Goal: Entertainment & Leisure: Consume media (video, audio)

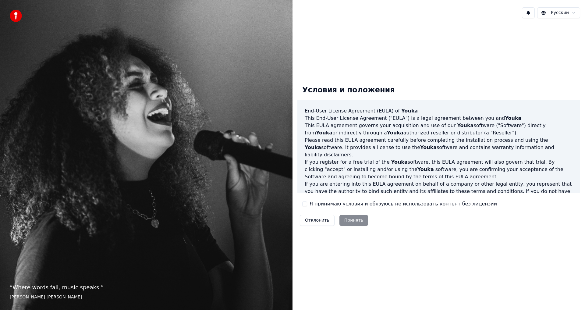
click at [338, 201] on label "Я принимаю условия и обязуюсь не использовать контент без лицензии" at bounding box center [403, 203] width 187 height 7
click at [307, 201] on button "Я принимаю условия и обязуюсь не использовать контент без лицензии" at bounding box center [304, 203] width 5 height 5
click at [350, 220] on button "Принять" at bounding box center [353, 220] width 29 height 11
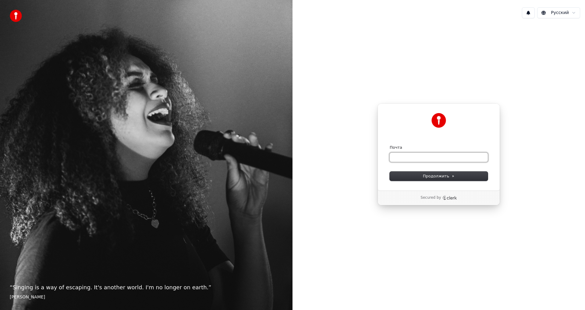
click at [429, 157] on input "Почта" at bounding box center [439, 157] width 98 height 9
drag, startPoint x: 301, startPoint y: 192, endPoint x: 344, endPoint y: 308, distance: 124.0
click at [341, 288] on div "Русский Продолжить с помощью Google или Почта Продолжить Secured by" at bounding box center [438, 155] width 292 height 310
click at [409, 280] on div "Продолжить с помощью Google или Почта Продолжить Secured by" at bounding box center [438, 154] width 292 height 262
click at [412, 154] on input "Почта" at bounding box center [439, 157] width 98 height 9
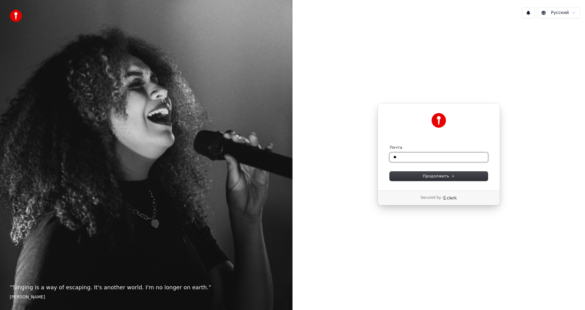
type input "*"
click at [417, 178] on button "Продолжить" at bounding box center [439, 176] width 98 height 9
type input "**********"
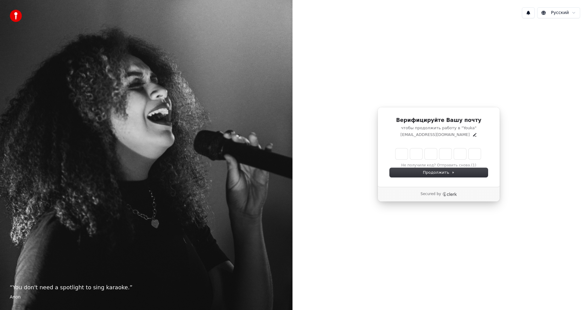
type input "*"
type input "**"
type input "*"
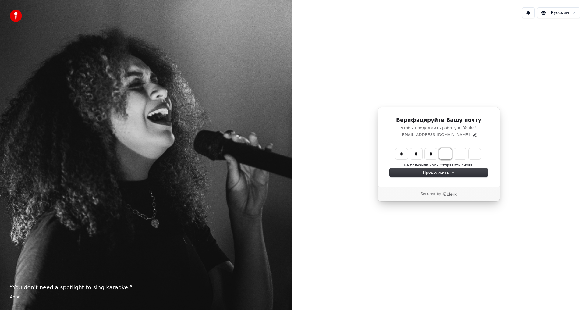
type input "***"
type input "*"
type input "****"
type input "*"
type input "******"
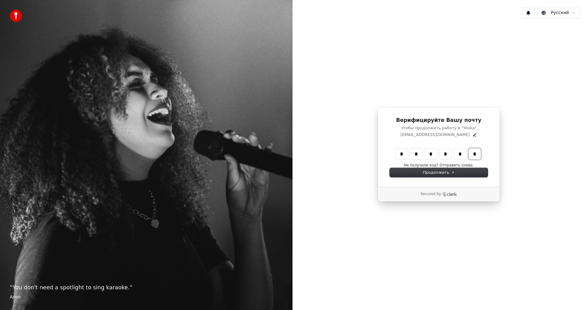
type input "*"
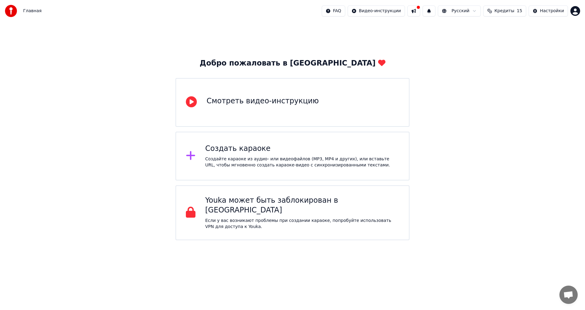
click at [224, 159] on div "Создайте караоке из аудио- или видеофайлов (MP3, MP4 и других), или вставьте UR…" at bounding box center [302, 162] width 194 height 12
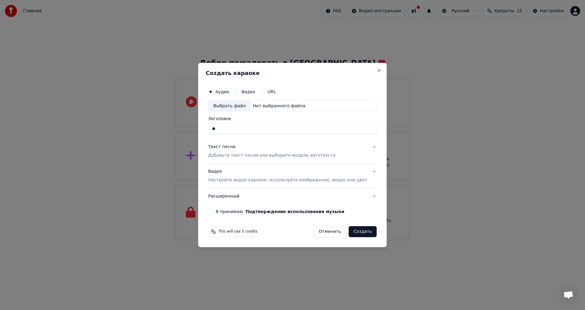
type input "*"
type input "****"
click at [362, 151] on button "Текст песни Добавьте текст песни или выберите модель автотекста" at bounding box center [292, 151] width 168 height 24
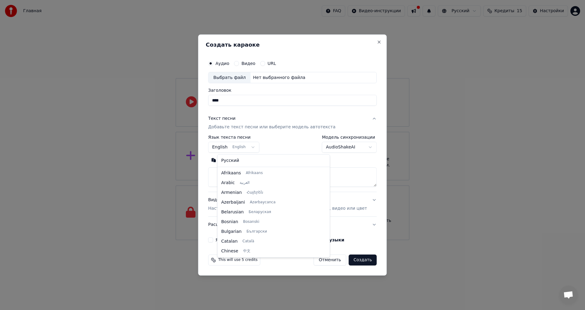
click at [249, 148] on body "Главная FAQ Видео-инструкции Русский Кредиты 15 Настройки Добро пожаловать в Yo…" at bounding box center [292, 120] width 585 height 240
select select "**"
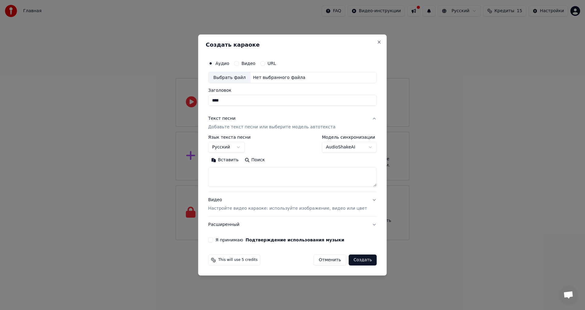
click at [325, 262] on button "Отменить" at bounding box center [329, 259] width 33 height 11
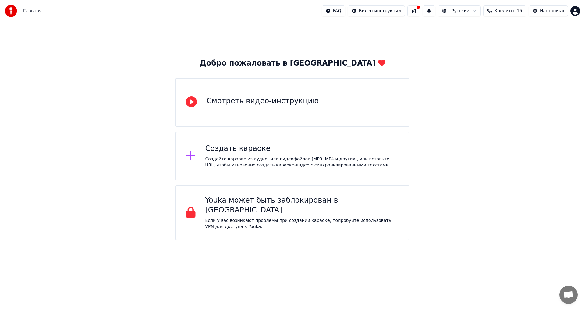
click at [203, 101] on div "Смотреть видео-инструкцию" at bounding box center [292, 102] width 234 height 49
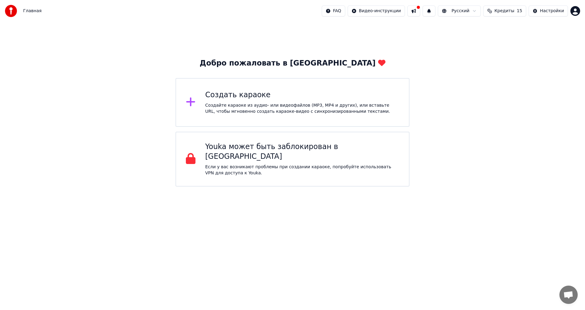
click at [211, 101] on div "Создать караоке Создайте караоке из аудио- или видеофайлов (MP3, MP4 и других),…" at bounding box center [302, 102] width 194 height 24
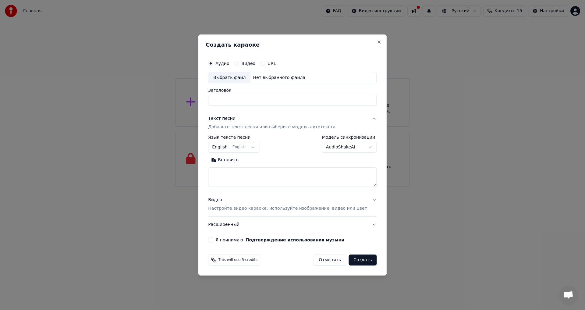
click at [265, 63] on button "URL" at bounding box center [262, 63] width 5 height 5
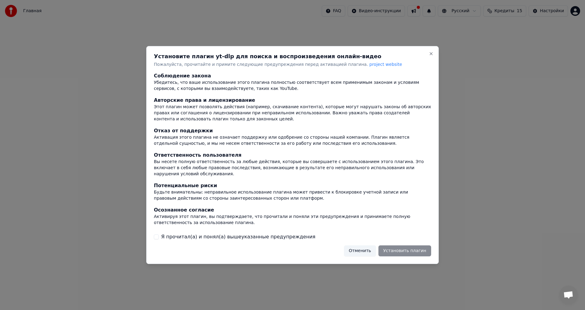
click at [401, 247] on div "Отменить Установить плагин" at bounding box center [387, 250] width 87 height 11
click at [186, 233] on label "Я прочитал(а) и понял(а) вышеуказанные предупреждения" at bounding box center [238, 236] width 154 height 7
click at [159, 234] on button "Я прочитал(а) и понял(а) вышеуказанные предупреждения" at bounding box center [156, 236] width 5 height 5
click at [401, 246] on button "Установить плагин" at bounding box center [404, 250] width 53 height 11
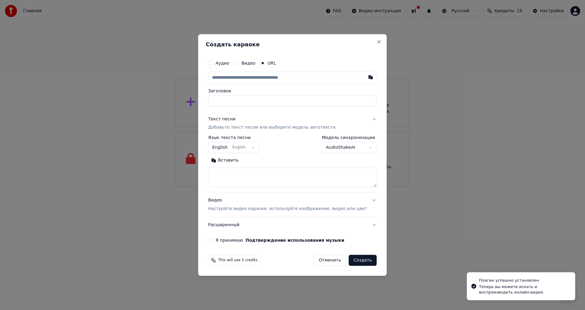
type input "**********"
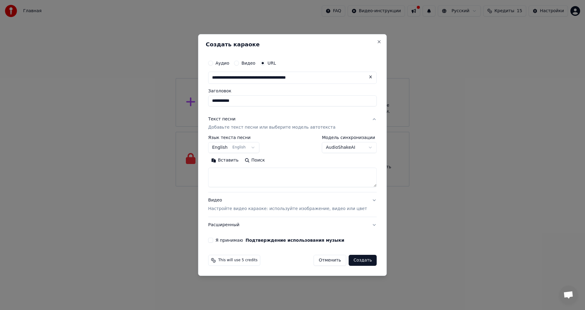
type input "**********"
click at [261, 147] on body "**********" at bounding box center [292, 93] width 585 height 186
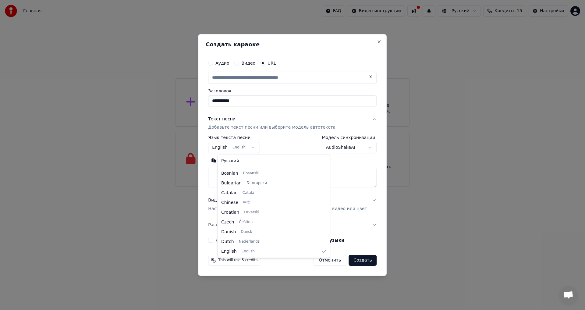
select select "**"
type input "**********"
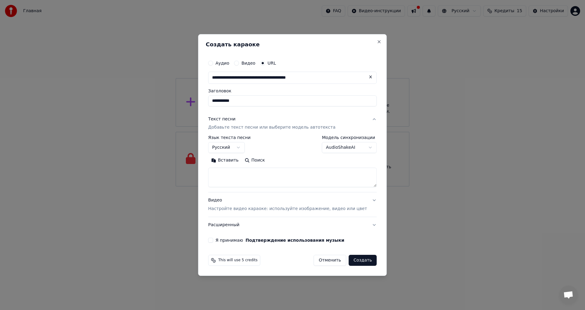
click at [290, 145] on div "**********" at bounding box center [292, 145] width 168 height 18
click at [308, 197] on div "Видео Настройте видео караоке: используйте изображение, видео или цвет" at bounding box center [287, 204] width 159 height 15
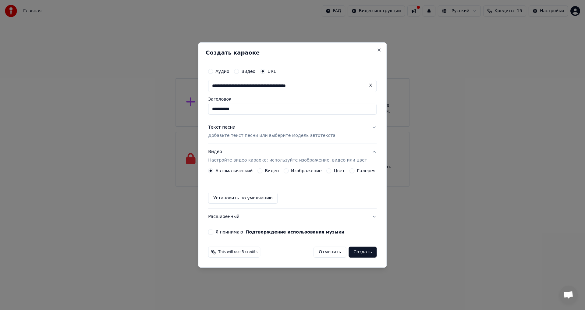
click at [262, 171] on button "Видео" at bounding box center [259, 170] width 5 height 5
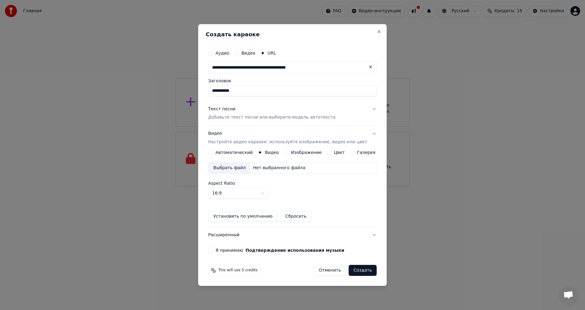
click at [220, 248] on div "Я принимаю Подтверждение использования музыки" at bounding box center [292, 250] width 168 height 5
click at [216, 253] on div "**********" at bounding box center [292, 149] width 173 height 211
click at [213, 251] on button "Я принимаю Подтверждение использования музыки" at bounding box center [210, 250] width 5 height 5
click at [357, 271] on button "Создать" at bounding box center [362, 270] width 28 height 11
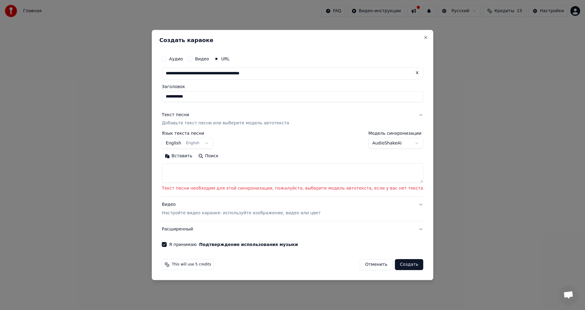
click at [229, 174] on textarea at bounding box center [292, 173] width 261 height 19
paste textarea "**********"
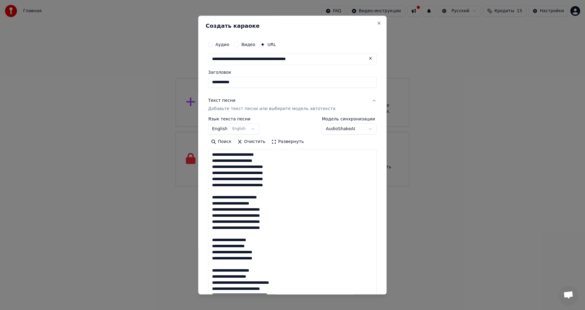
scroll to position [221, 0]
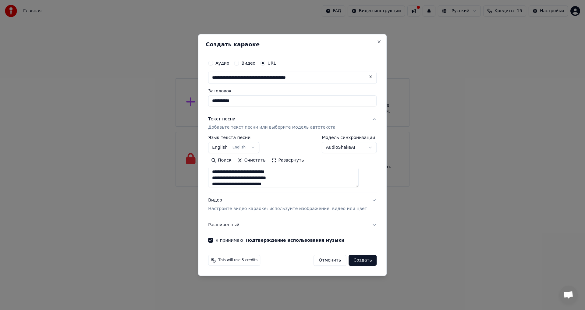
type textarea "**********"
click at [351, 259] on button "Создать" at bounding box center [362, 260] width 28 height 11
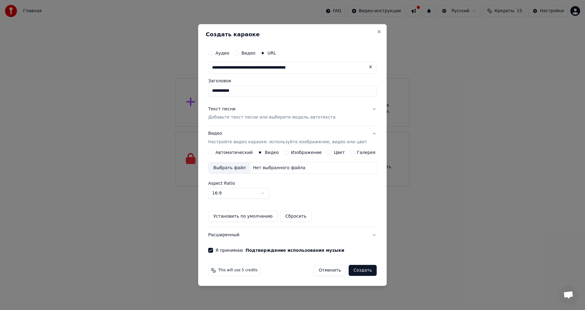
click at [358, 273] on button "Создать" at bounding box center [362, 270] width 28 height 11
click at [353, 270] on button "Создать" at bounding box center [362, 270] width 28 height 11
click at [367, 232] on button "Расширенный" at bounding box center [292, 235] width 168 height 16
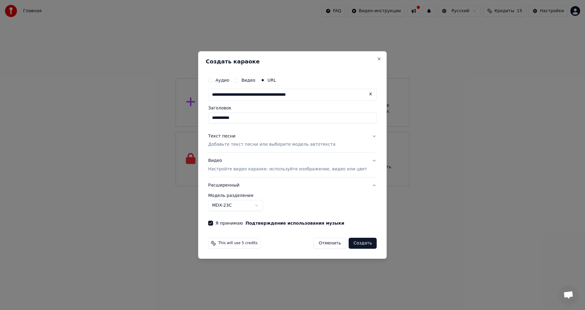
click at [365, 184] on button "Расширенный" at bounding box center [292, 185] width 168 height 16
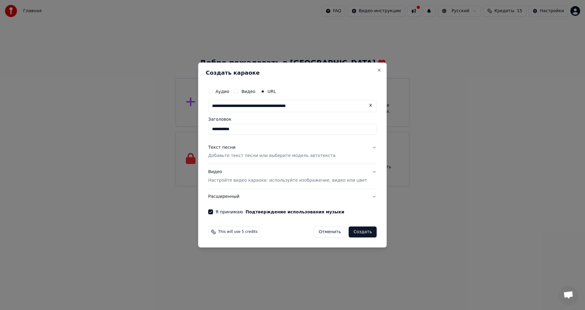
click at [351, 236] on button "Создать" at bounding box center [362, 231] width 28 height 11
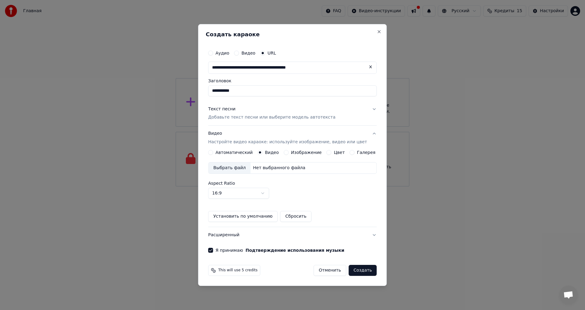
click at [355, 271] on button "Создать" at bounding box center [362, 270] width 28 height 11
click at [262, 186] on body "**********" at bounding box center [292, 93] width 585 height 186
click at [303, 182] on label "Aspect Ratio" at bounding box center [292, 183] width 168 height 4
click at [213, 153] on button "Автоматический" at bounding box center [210, 152] width 5 height 5
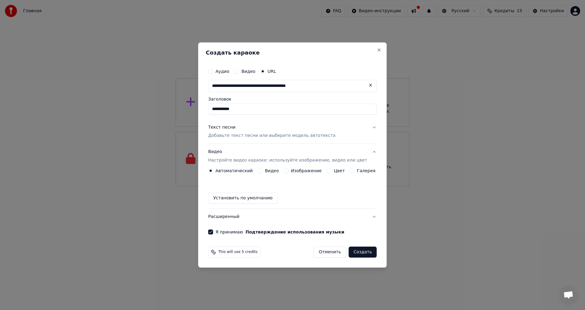
click at [357, 249] on button "Создать" at bounding box center [362, 251] width 28 height 11
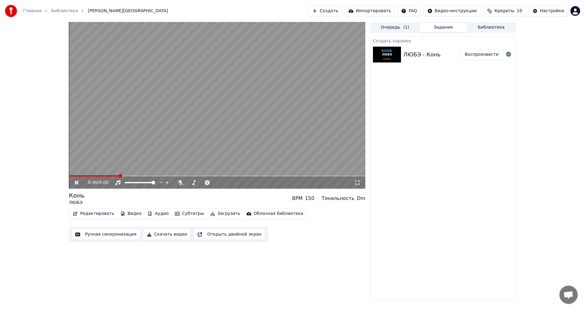
click at [479, 55] on button "Воспроизвести" at bounding box center [481, 54] width 44 height 11
click at [475, 55] on button "Воспроизвести" at bounding box center [481, 54] width 44 height 11
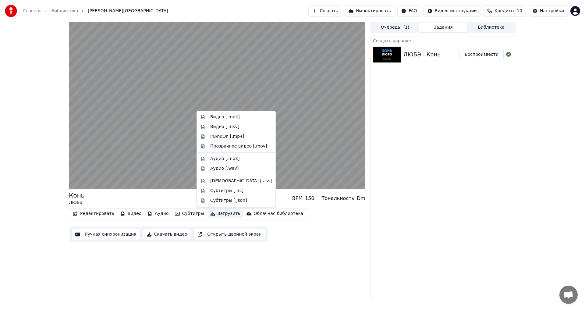
click at [208, 214] on button "Загрузить" at bounding box center [225, 213] width 35 height 9
click at [212, 158] on div "Аудио [.mp3]" at bounding box center [224, 159] width 29 height 6
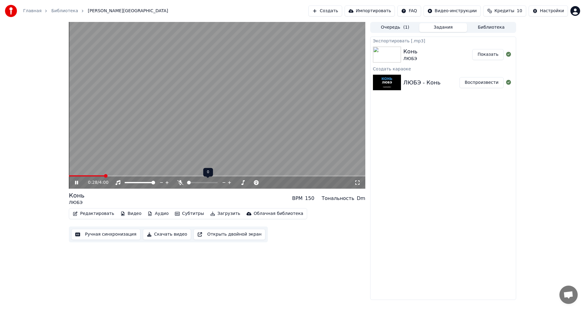
click at [180, 183] on icon at bounding box center [180, 182] width 6 height 5
click at [79, 183] on icon at bounding box center [81, 182] width 14 height 5
click at [226, 111] on video at bounding box center [217, 105] width 296 height 167
click at [214, 117] on video at bounding box center [217, 105] width 296 height 167
click at [200, 130] on video at bounding box center [217, 105] width 296 height 167
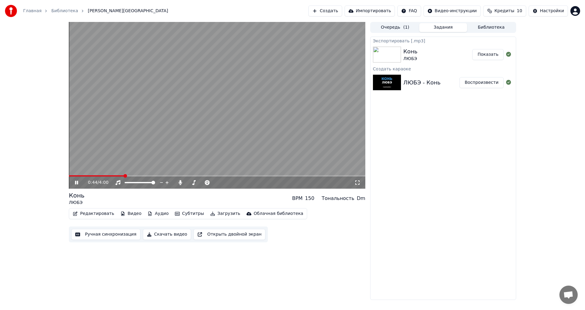
click at [149, 136] on video at bounding box center [217, 105] width 296 height 167
click at [213, 176] on span at bounding box center [217, 175] width 296 height 1
click at [126, 143] on video at bounding box center [217, 105] width 296 height 167
click at [181, 184] on icon at bounding box center [180, 182] width 3 height 5
click at [181, 183] on icon at bounding box center [180, 182] width 6 height 5
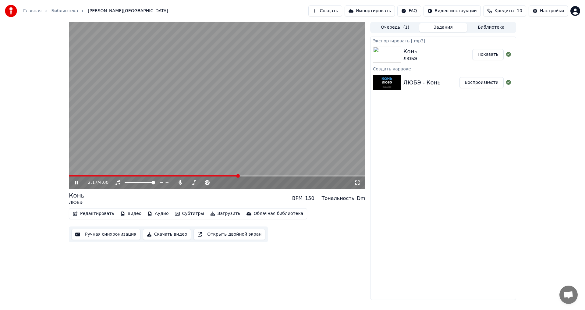
click at [313, 151] on video at bounding box center [217, 105] width 296 height 167
click at [219, 213] on button "Загрузить" at bounding box center [225, 213] width 35 height 9
click at [345, 201] on div "Тональность" at bounding box center [338, 198] width 33 height 7
click at [494, 53] on button "Показать" at bounding box center [487, 54] width 31 height 11
click at [537, 14] on button "Настройки" at bounding box center [548, 10] width 39 height 11
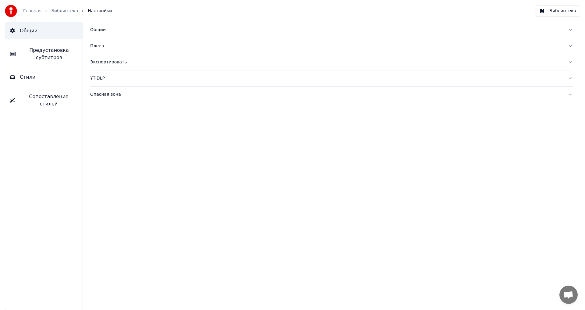
click at [42, 98] on span "Сопоставление стилей" at bounding box center [49, 100] width 58 height 15
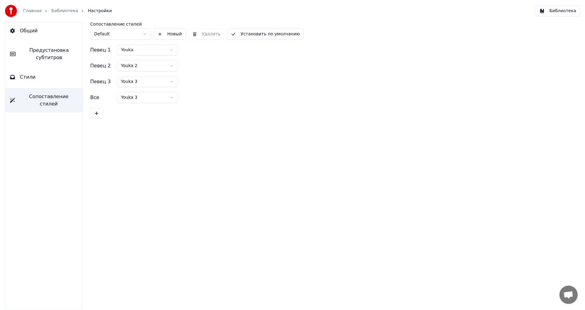
click at [34, 77] on button "Стили" at bounding box center [43, 77] width 77 height 17
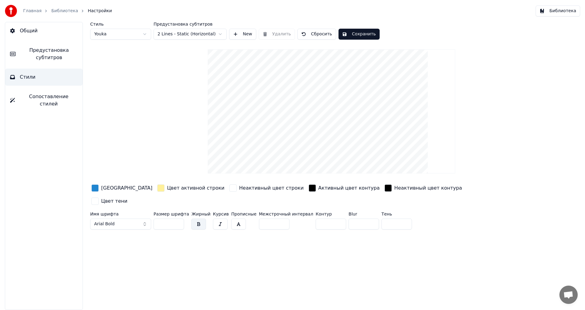
click at [44, 53] on span "Предустановка субтитров" at bounding box center [48, 54] width 57 height 15
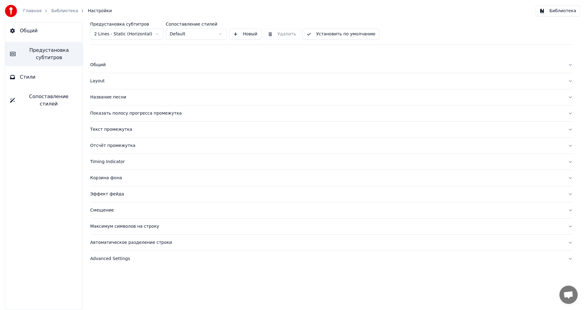
click at [45, 33] on button "Общий" at bounding box center [43, 30] width 77 height 17
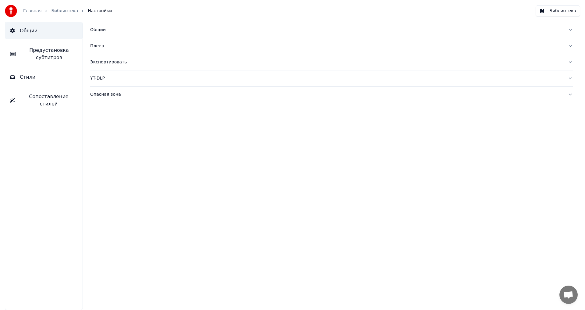
click at [37, 79] on button "Стили" at bounding box center [43, 77] width 77 height 17
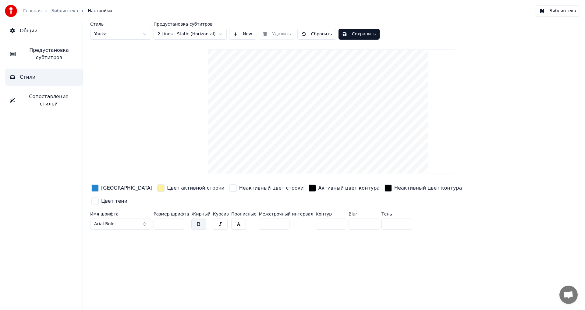
click at [65, 13] on link "Библиотека" at bounding box center [64, 11] width 27 height 6
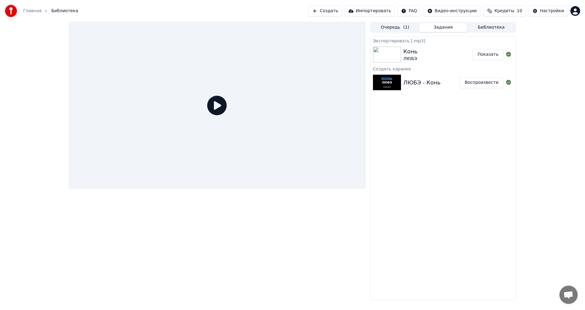
click at [30, 12] on link "Главная" at bounding box center [32, 11] width 18 height 6
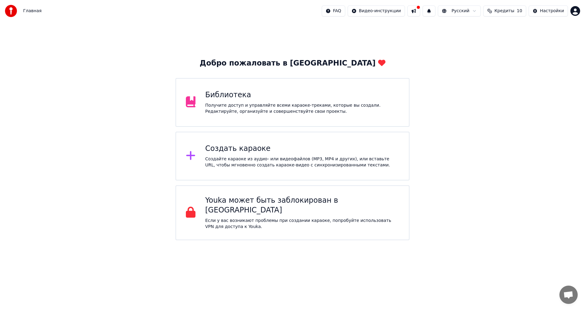
click at [311, 118] on div "Библиотека Получите доступ и управляйте всеми караоке-треками, которые вы созда…" at bounding box center [292, 102] width 234 height 49
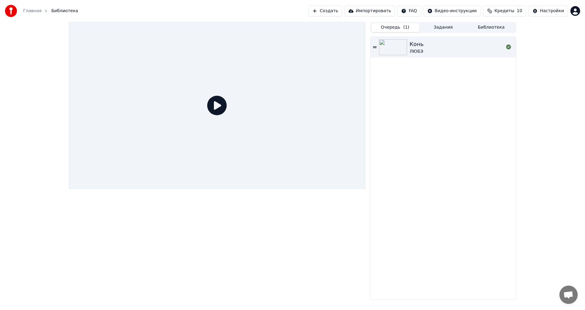
drag, startPoint x: 399, startPoint y: 26, endPoint x: 396, endPoint y: 27, distance: 3.7
click at [396, 27] on button "Очередь ( 1 )" at bounding box center [395, 27] width 48 height 9
click at [390, 52] on img at bounding box center [393, 47] width 28 height 16
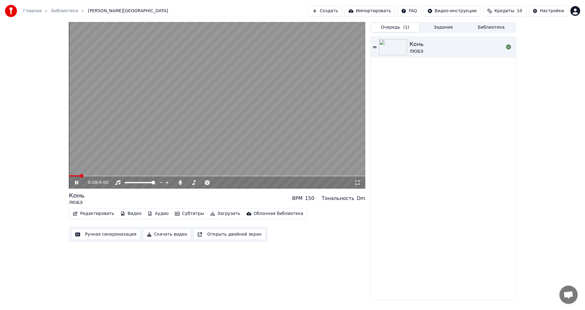
click at [342, 14] on button "Создать" at bounding box center [325, 10] width 34 height 11
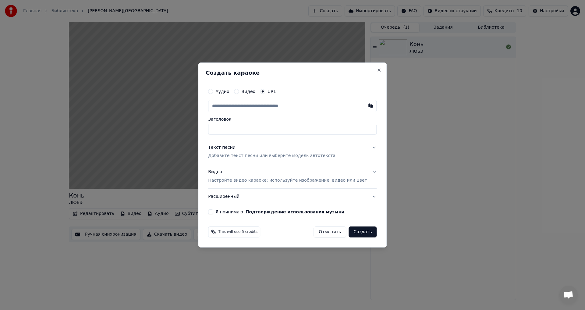
click at [366, 73] on h2 "Создать караоке" at bounding box center [292, 72] width 173 height 5
click at [377, 68] on button "Close" at bounding box center [379, 70] width 5 height 5
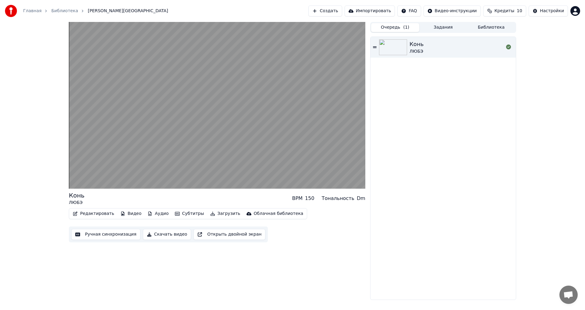
click at [511, 13] on span "Кредиты" at bounding box center [504, 11] width 20 height 6
click at [397, 82] on div "[PERSON_NAME]" at bounding box center [442, 168] width 145 height 263
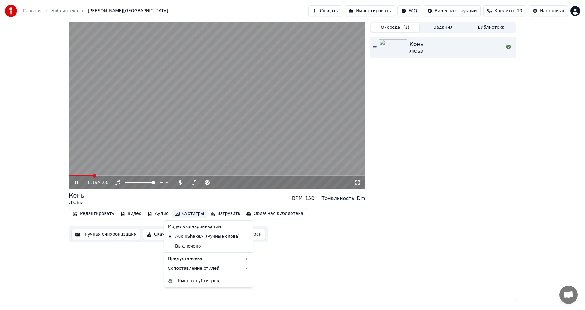
click at [181, 214] on button "Субтитры" at bounding box center [189, 213] width 34 height 9
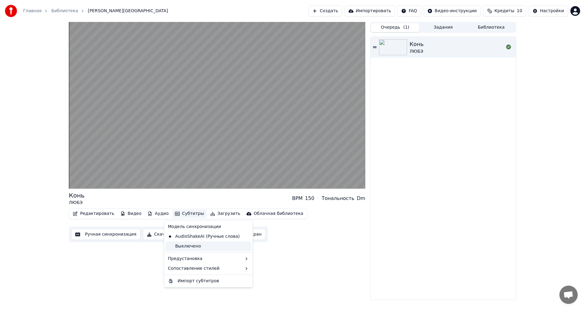
click at [187, 246] on div "Выключено" at bounding box center [208, 246] width 86 height 10
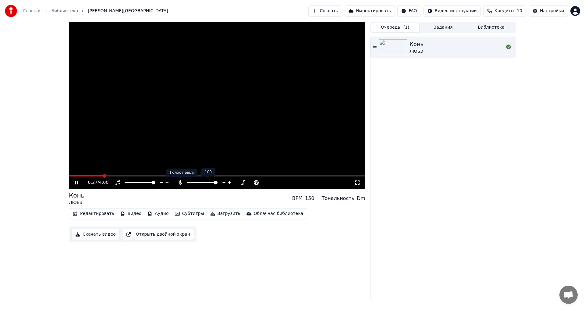
click at [180, 183] on icon at bounding box center [180, 182] width 3 height 5
click at [180, 183] on icon at bounding box center [180, 182] width 6 height 5
click at [76, 179] on div "0:40 / 4:00" at bounding box center [217, 182] width 292 height 6
click at [76, 184] on icon at bounding box center [76, 183] width 3 height 4
